Goal: Transaction & Acquisition: Purchase product/service

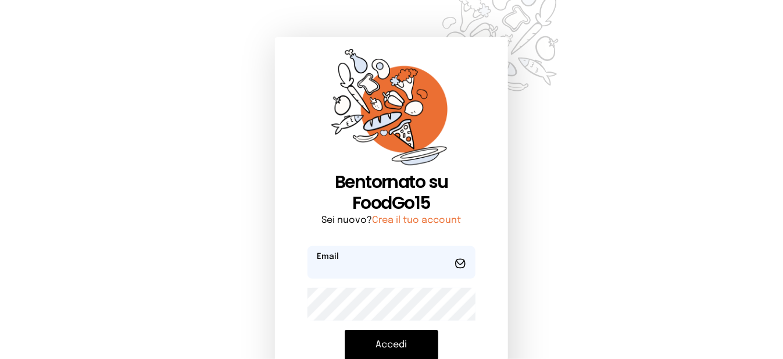
type input "**********"
click at [405, 344] on button "Accedi" at bounding box center [392, 345] width 94 height 30
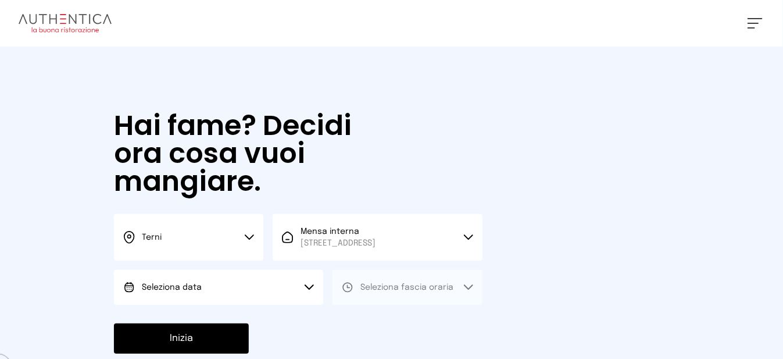
click at [273, 302] on button "Seleziona data" at bounding box center [218, 287] width 209 height 35
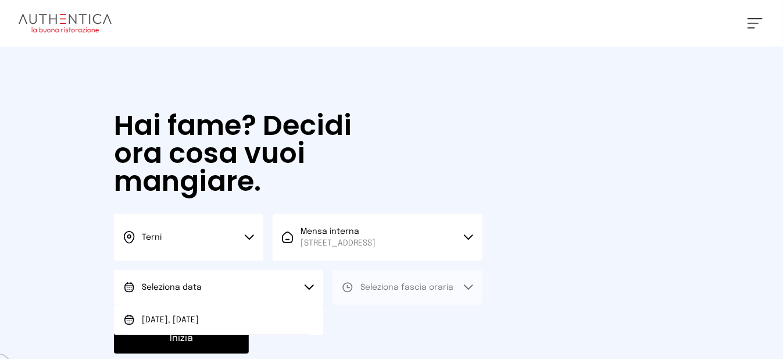
click at [260, 334] on li "[DATE], [DATE]" at bounding box center [218, 320] width 209 height 30
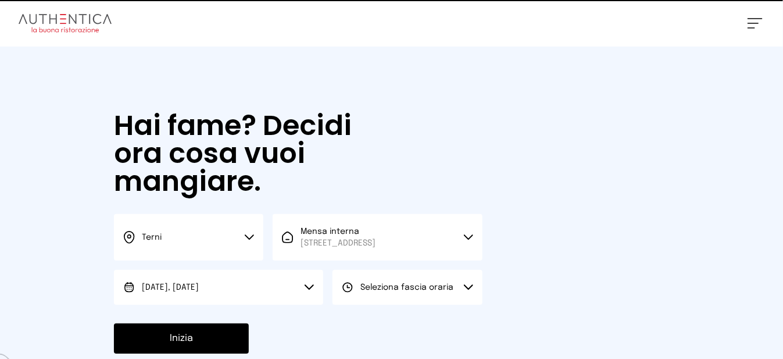
click at [417, 291] on span "Seleziona fascia oraria" at bounding box center [406, 287] width 93 height 8
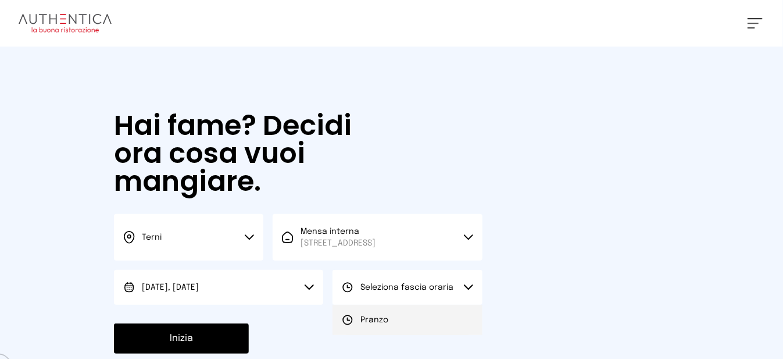
click at [420, 332] on li "Pranzo" at bounding box center [406, 320] width 149 height 30
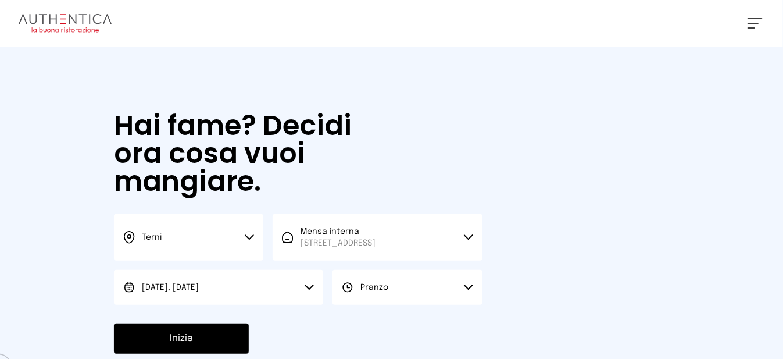
click at [234, 346] on button "Inizia" at bounding box center [181, 338] width 135 height 30
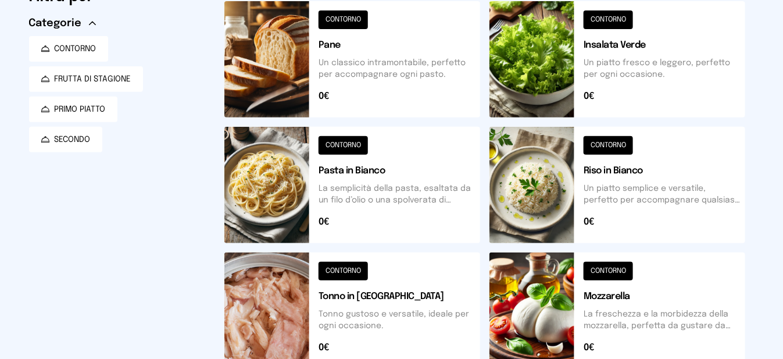
scroll to position [57, 0]
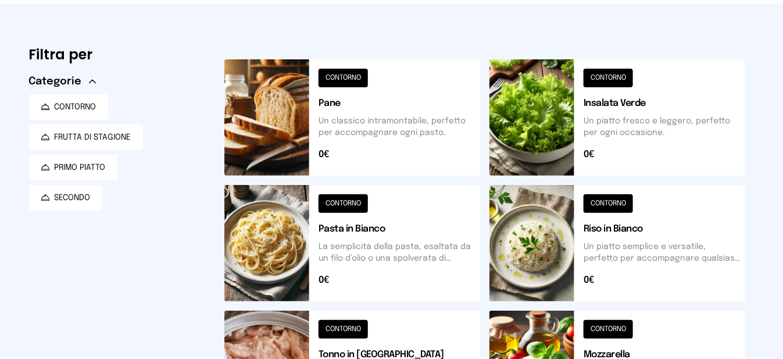
click at [291, 151] on button at bounding box center [352, 117] width 256 height 116
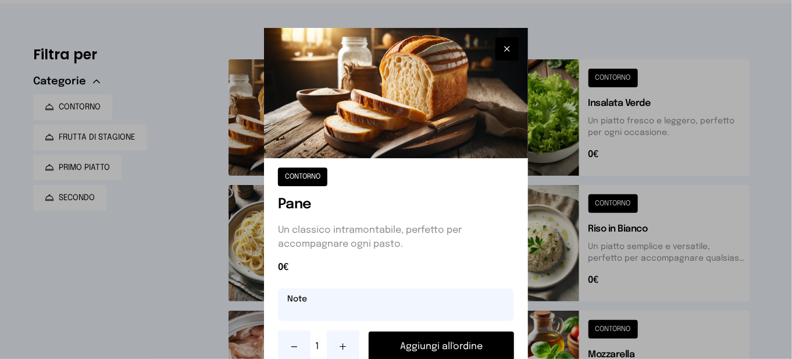
click at [353, 312] on input "text" at bounding box center [396, 304] width 236 height 33
type input "**********"
click at [375, 339] on button "Aggiungi all'ordine" at bounding box center [440, 346] width 145 height 30
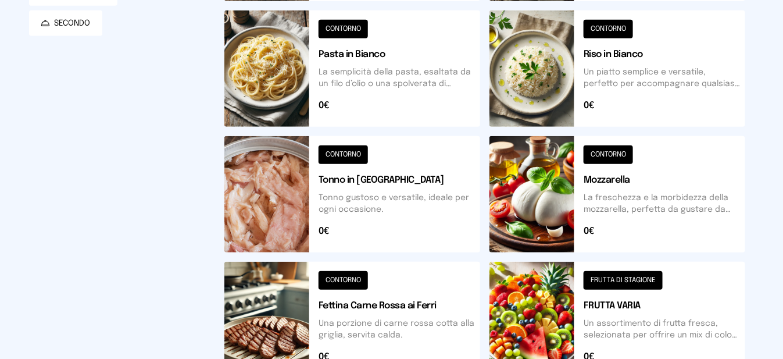
scroll to position [289, 0]
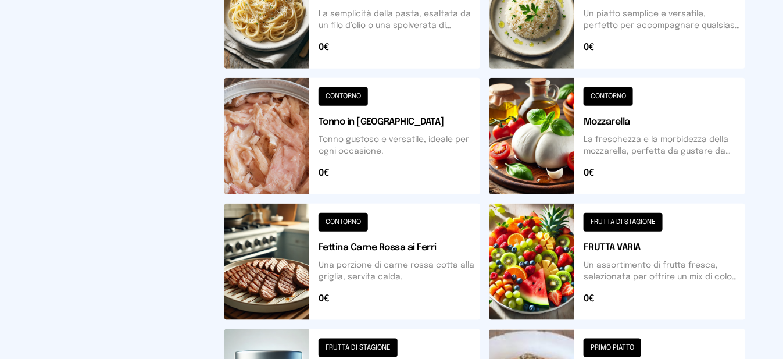
click at [553, 270] on button at bounding box center [617, 261] width 256 height 116
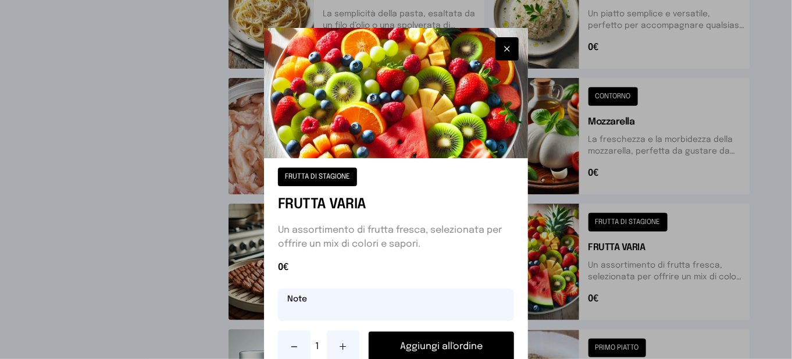
click at [425, 310] on input "text" at bounding box center [396, 304] width 236 height 33
type input "********"
click at [428, 345] on button "Aggiungi all'ordine" at bounding box center [440, 346] width 145 height 30
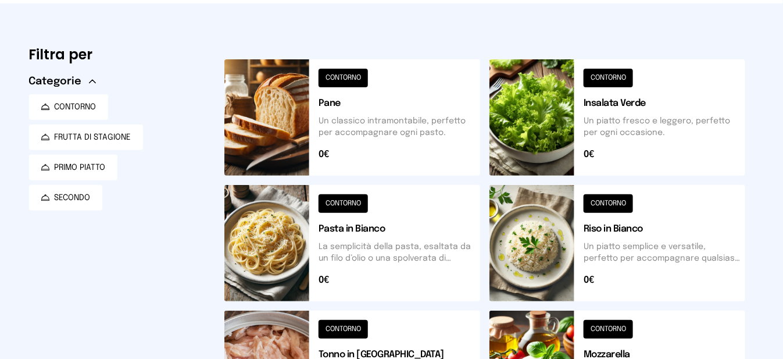
scroll to position [0, 0]
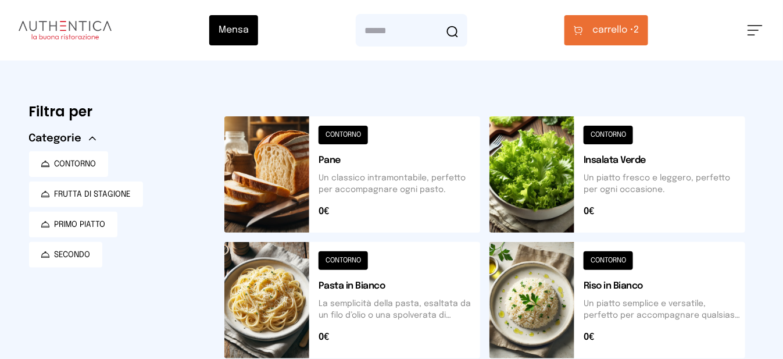
click at [603, 38] on button "carrello • 2" at bounding box center [606, 30] width 84 height 30
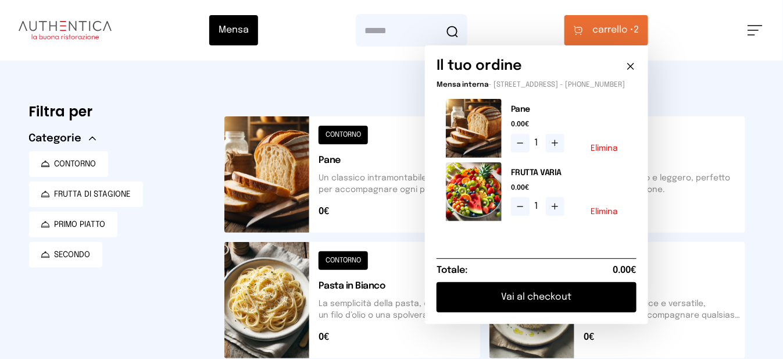
click at [550, 300] on button "Vai al checkout" at bounding box center [536, 297] width 200 height 30
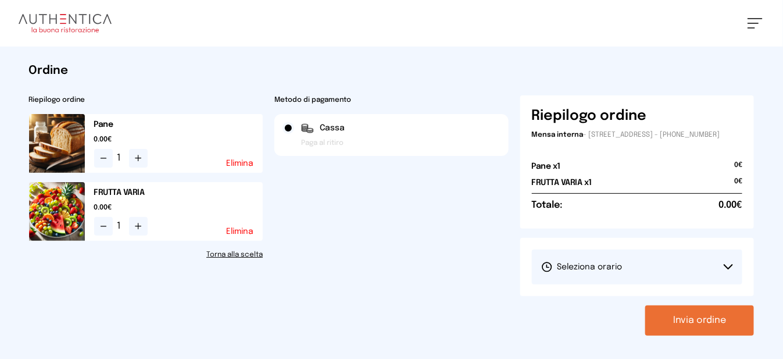
click at [560, 273] on span "Seleziona orario" at bounding box center [581, 267] width 81 height 12
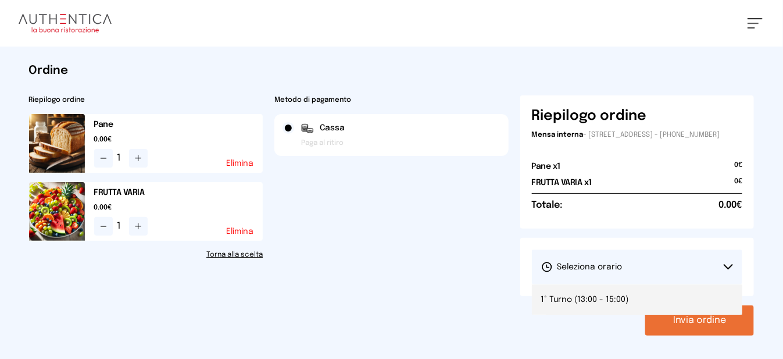
click at [575, 302] on span "1° Turno (13:00 - 15:00)" at bounding box center [585, 300] width 88 height 12
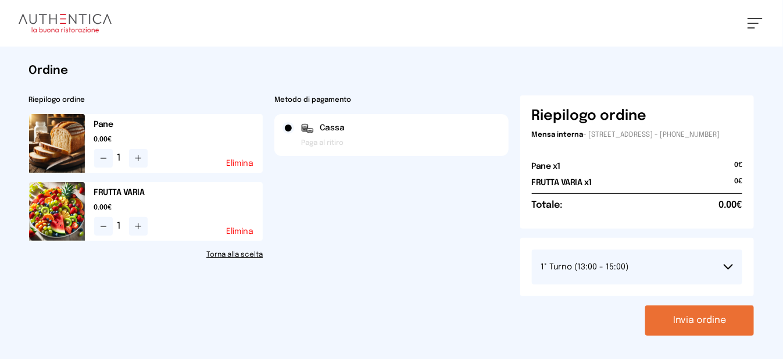
click at [682, 334] on button "Invia ordine" at bounding box center [699, 320] width 109 height 30
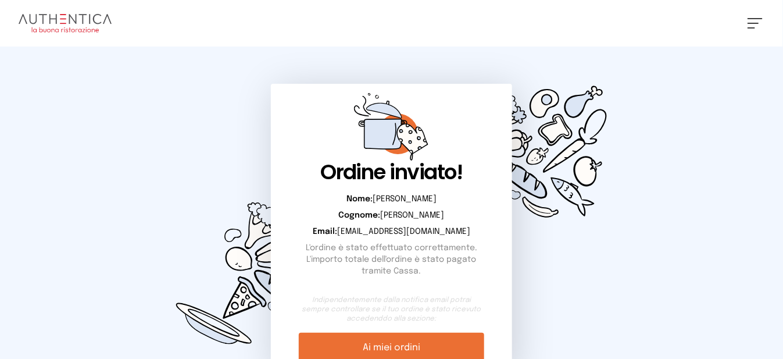
scroll to position [106, 0]
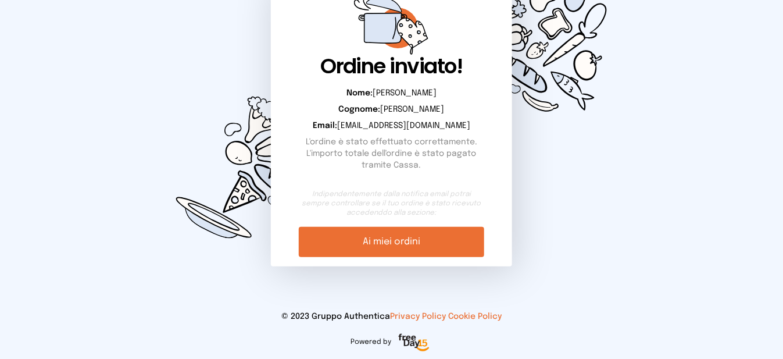
click at [421, 248] on link "Ai miei ordini" at bounding box center [392, 242] width 186 height 30
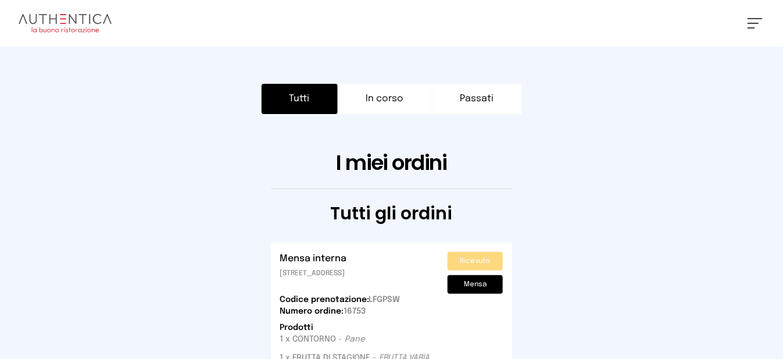
click at [759, 20] on button at bounding box center [754, 23] width 15 height 10
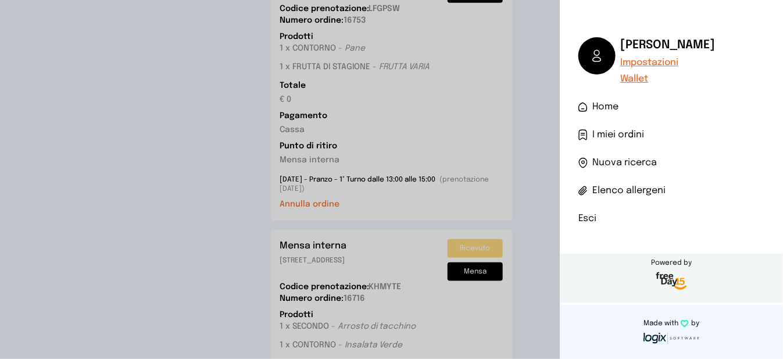
scroll to position [349, 0]
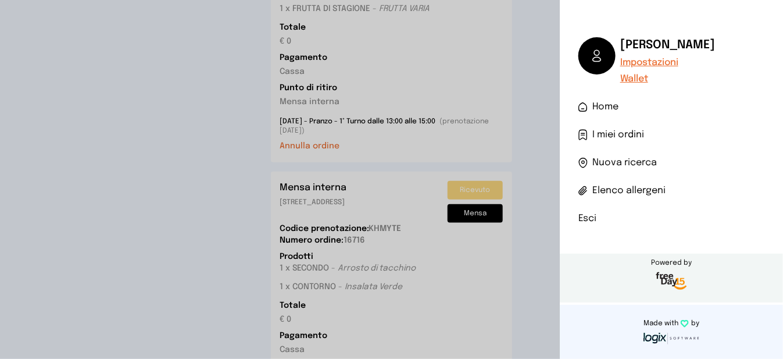
click at [588, 217] on li "Esci" at bounding box center [671, 219] width 186 height 14
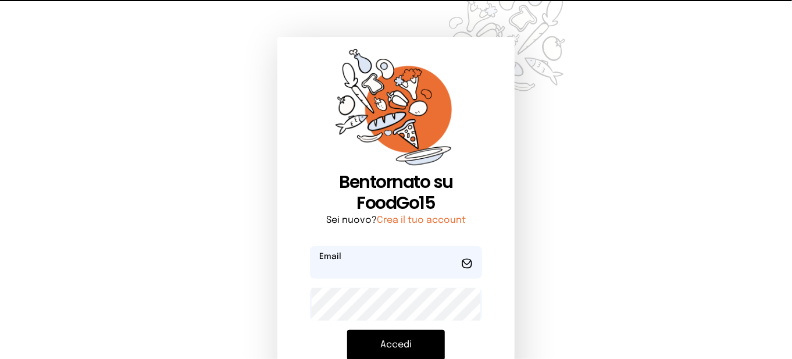
type input "**********"
